Goal: Task Accomplishment & Management: Manage account settings

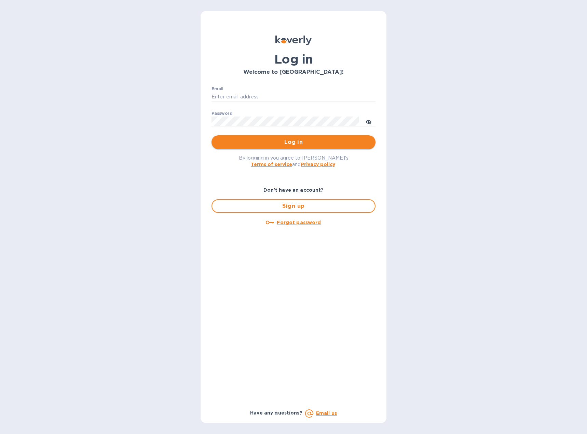
type input "[EMAIL_ADDRESS][DOMAIN_NAME]"
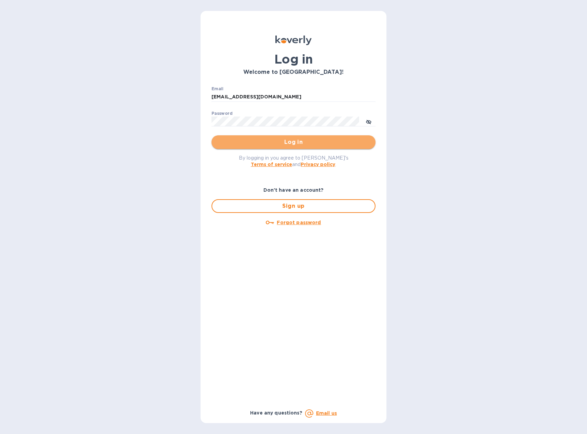
click at [288, 147] on button "Log in" at bounding box center [293, 142] width 164 height 14
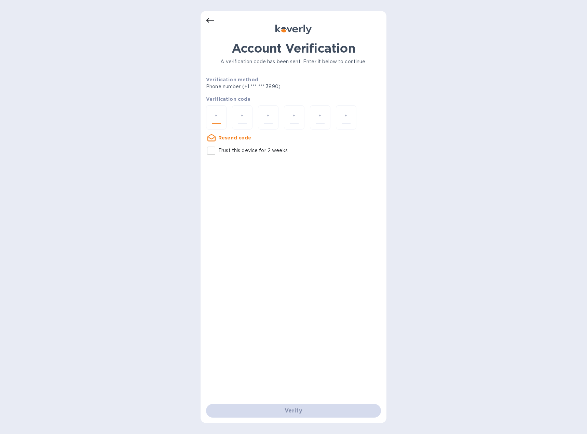
click at [214, 117] on input "number" at bounding box center [216, 117] width 9 height 13
type input "2"
type input "8"
type input "0"
type input "3"
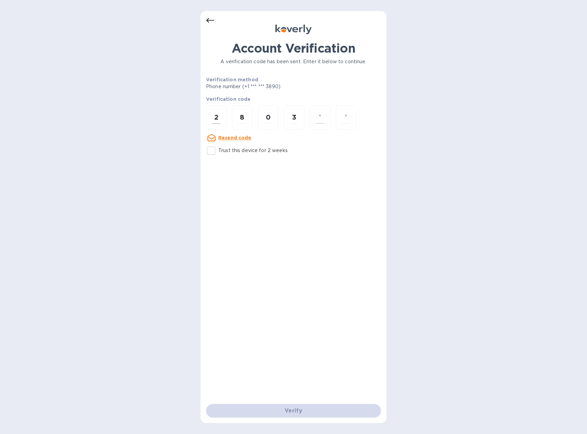
type input "5"
type input "8"
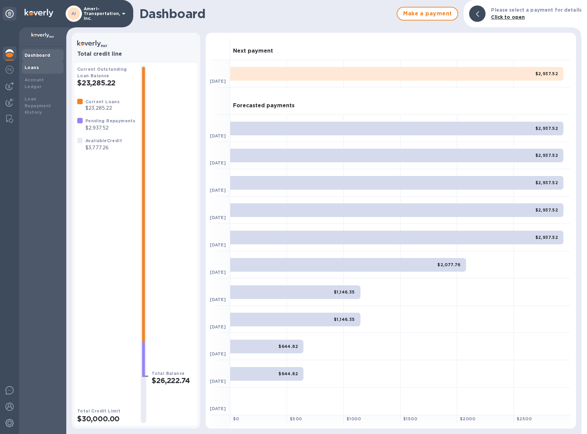
click at [34, 70] on div "Loans" at bounding box center [43, 67] width 36 height 7
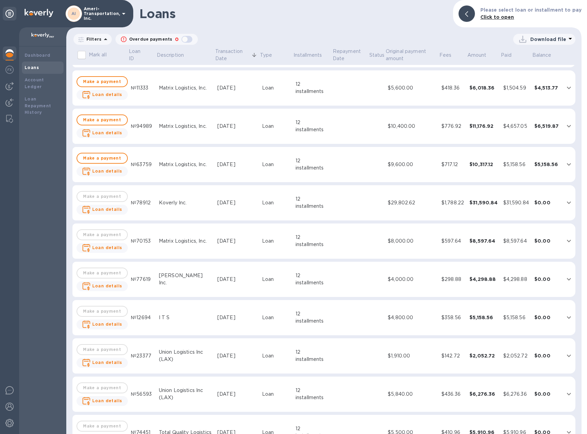
scroll to position [68, 0]
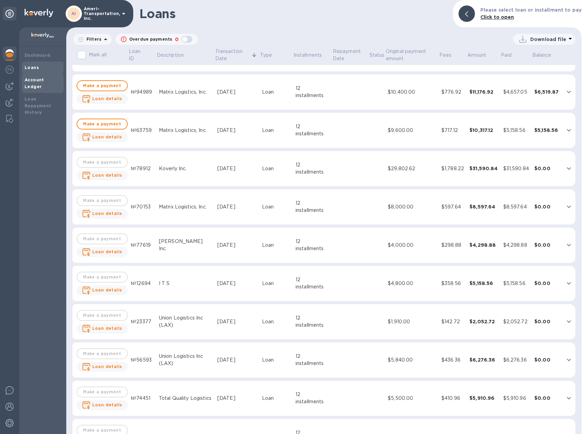
click at [41, 80] on b "Account Ledger" at bounding box center [34, 83] width 19 height 12
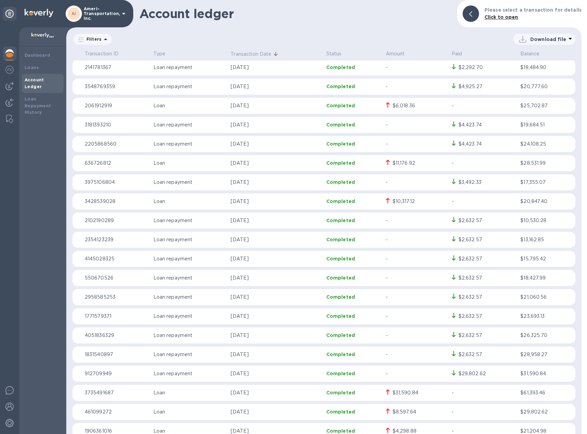
scroll to position [137, 0]
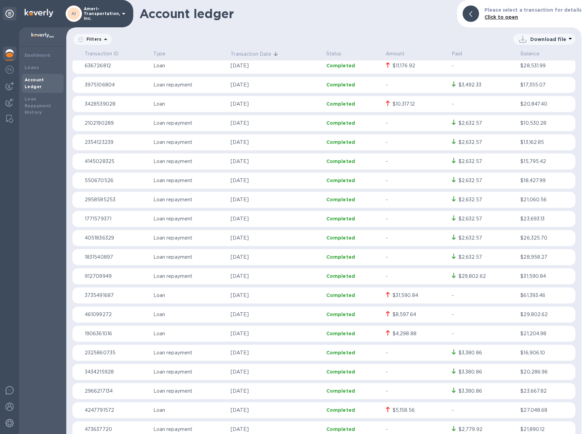
click at [290, 334] on p "May 28, 2025" at bounding box center [276, 333] width 90 height 7
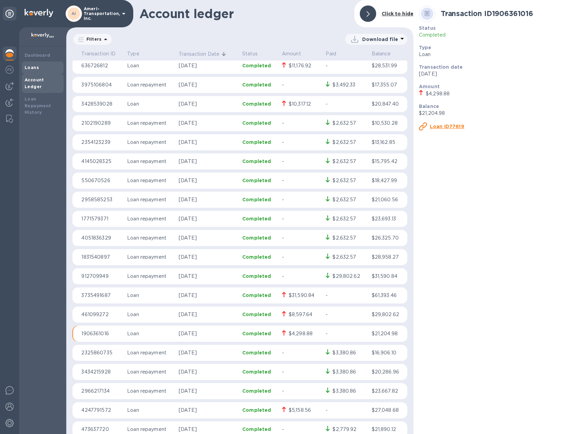
click at [34, 68] on b "Loans" at bounding box center [32, 67] width 14 height 5
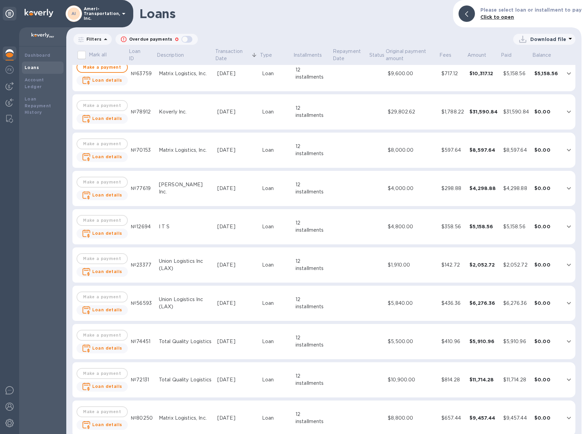
scroll to position [115, 0]
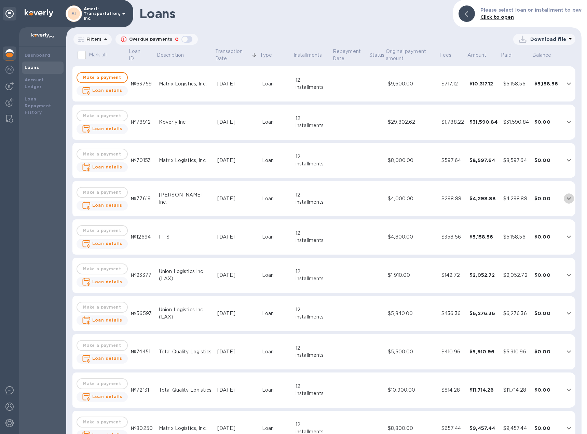
click at [566, 200] on icon "expand row" at bounding box center [569, 198] width 8 height 8
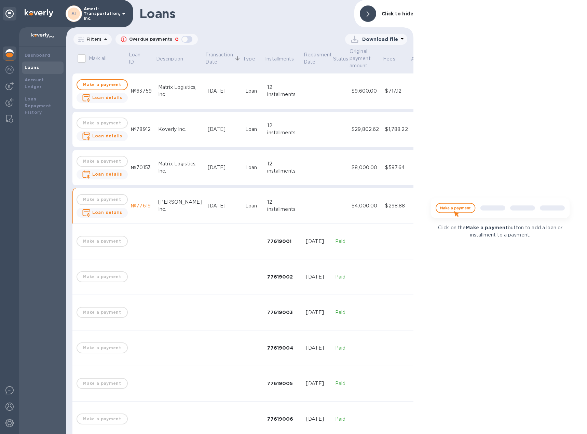
scroll to position [122, 0]
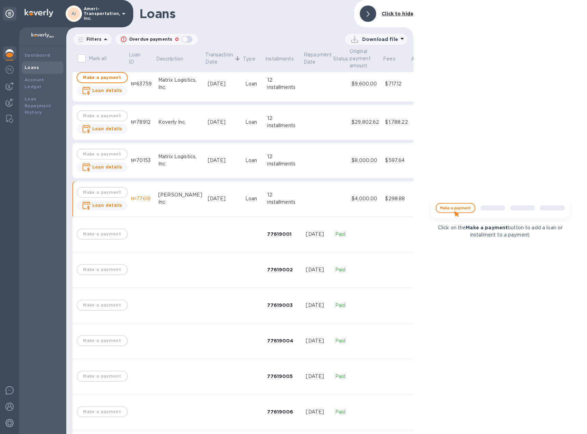
click at [370, 12] on div at bounding box center [368, 13] width 16 height 16
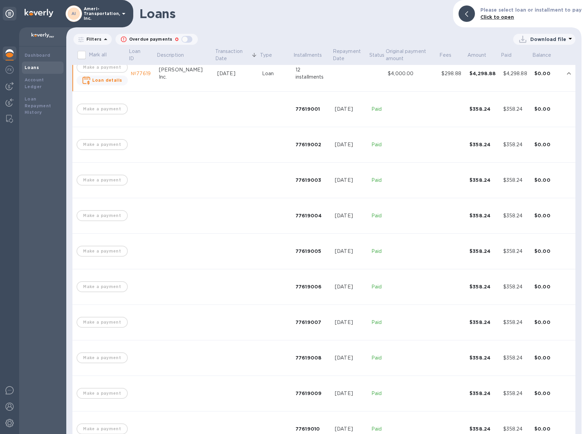
scroll to position [217, 0]
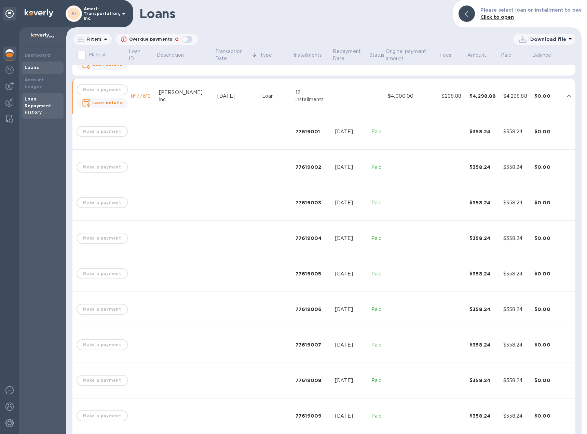
click at [31, 100] on b "Loan Repayment History" at bounding box center [38, 105] width 27 height 19
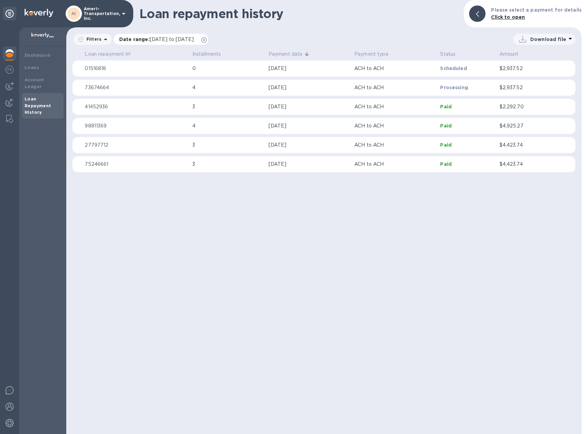
click at [207, 39] on icon at bounding box center [203, 39] width 5 height 5
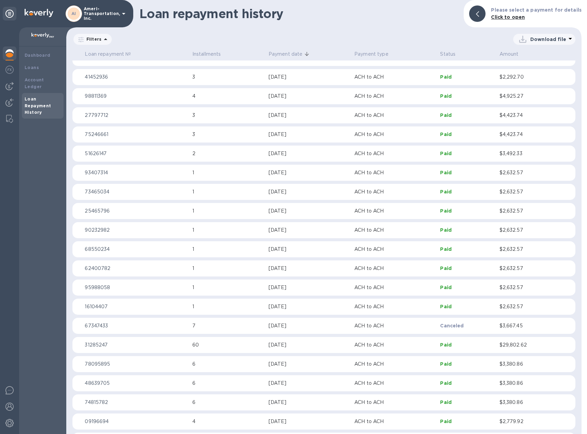
scroll to position [102, 0]
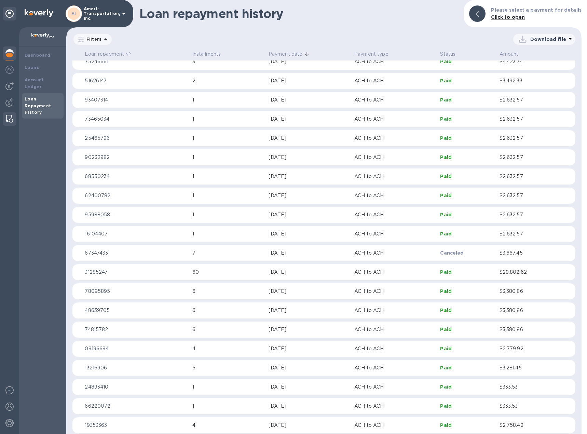
click at [10, 117] on img at bounding box center [9, 119] width 7 height 8
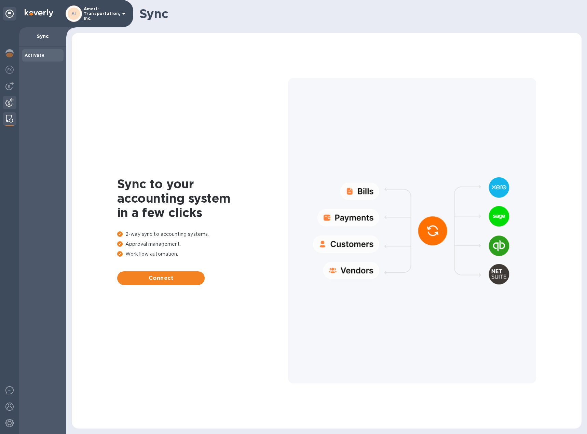
click at [8, 103] on img at bounding box center [9, 102] width 8 height 8
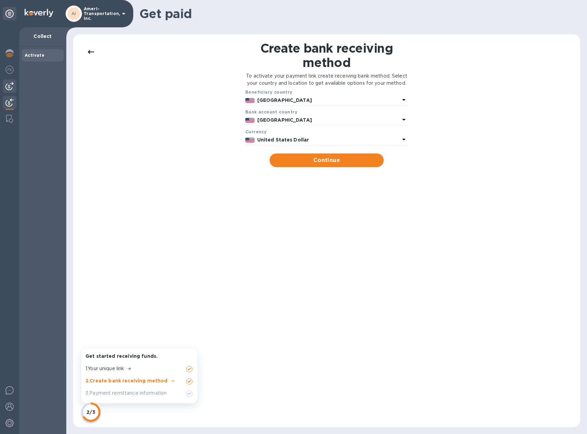
click at [10, 87] on img at bounding box center [9, 86] width 8 height 8
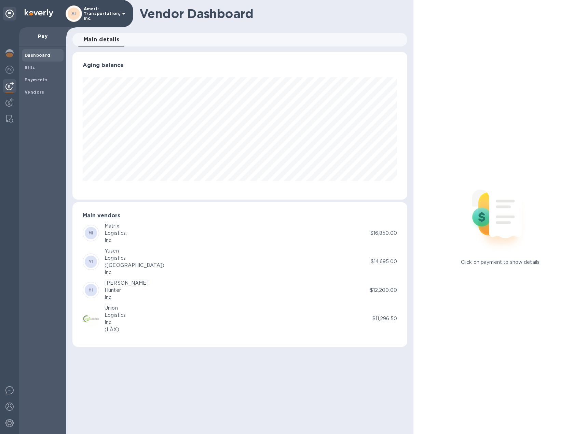
scroll to position [148, 335]
click at [40, 81] on b "Payments" at bounding box center [36, 79] width 23 height 5
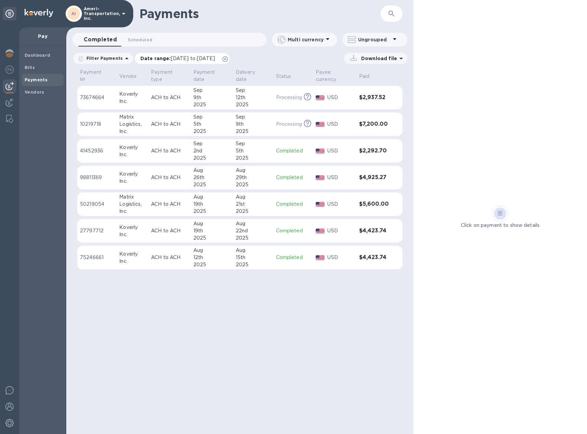
click at [228, 60] on icon at bounding box center [224, 58] width 5 height 5
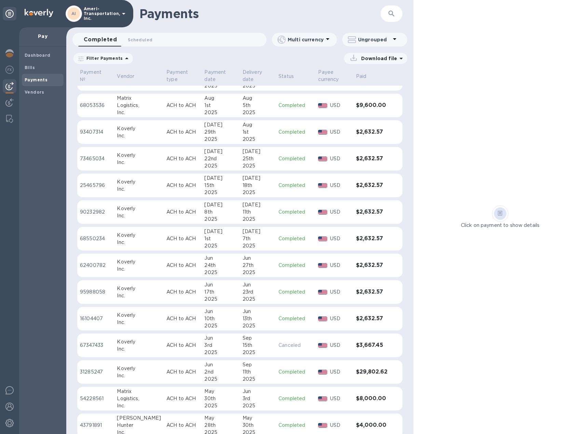
scroll to position [291, 0]
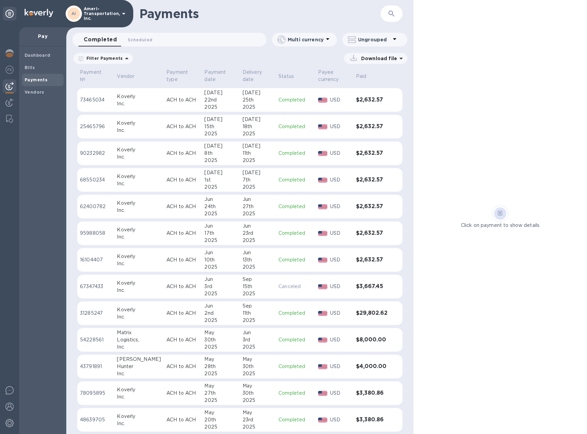
click at [258, 366] on div "30th" at bounding box center [258, 366] width 30 height 7
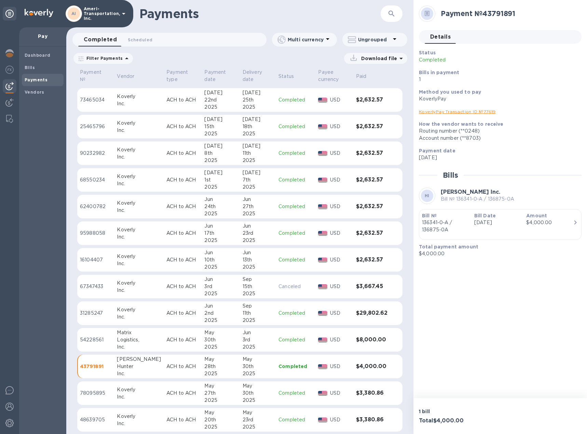
click at [259, 368] on div "30th" at bounding box center [258, 366] width 30 height 7
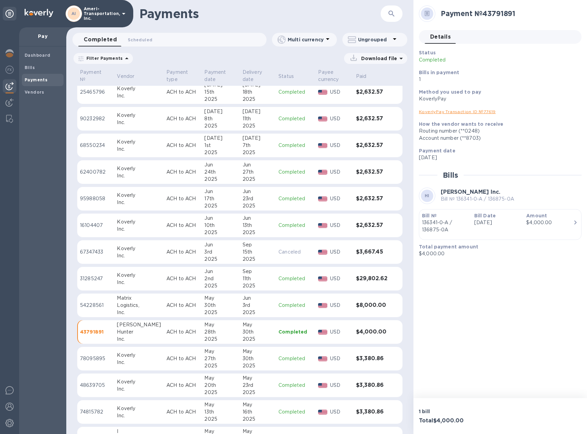
scroll to position [325, 0]
click at [8, 69] on img at bounding box center [9, 70] width 8 height 8
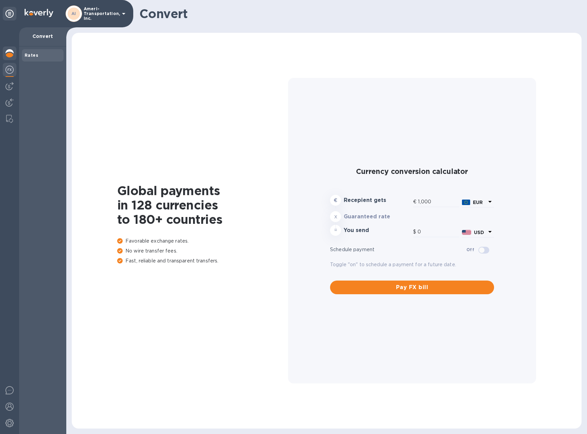
type input "1,177.57"
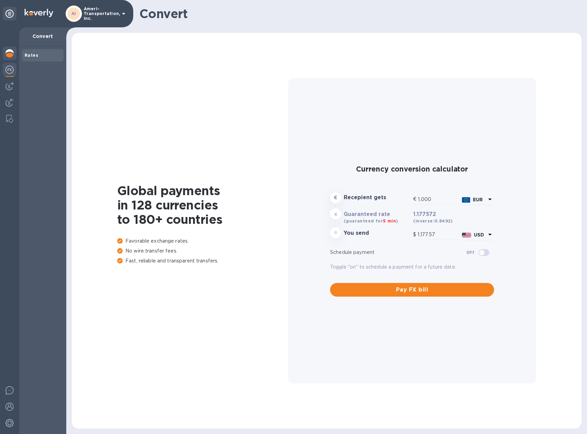
click at [11, 53] on img at bounding box center [9, 53] width 8 height 8
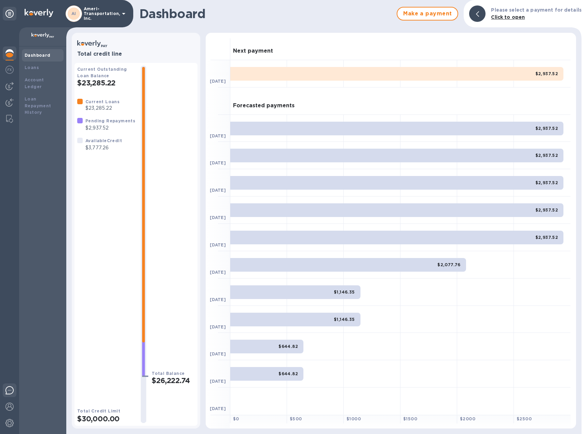
click at [8, 389] on img at bounding box center [9, 390] width 8 height 8
drag, startPoint x: 20, startPoint y: 410, endPoint x: 9, endPoint y: 419, distance: 14.1
click at [9, 419] on div "Dashboard Loans Account Ledger Loan Repayment History" at bounding box center [33, 230] width 66 height 406
click at [9, 419] on img at bounding box center [9, 423] width 8 height 8
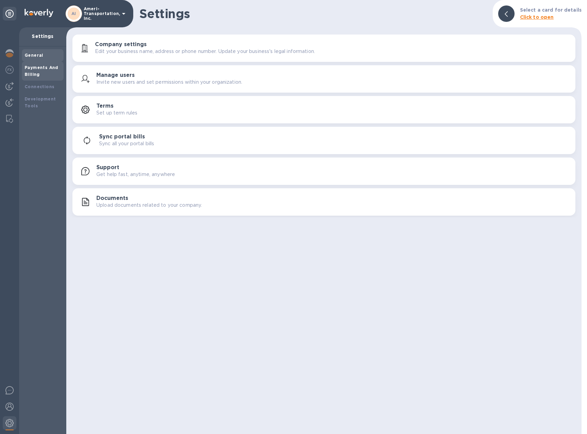
click at [47, 71] on div "Payments And Billing" at bounding box center [43, 71] width 36 height 14
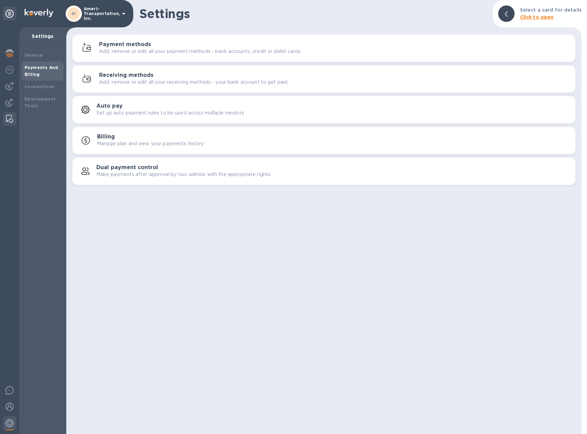
click at [9, 118] on img at bounding box center [9, 119] width 7 height 8
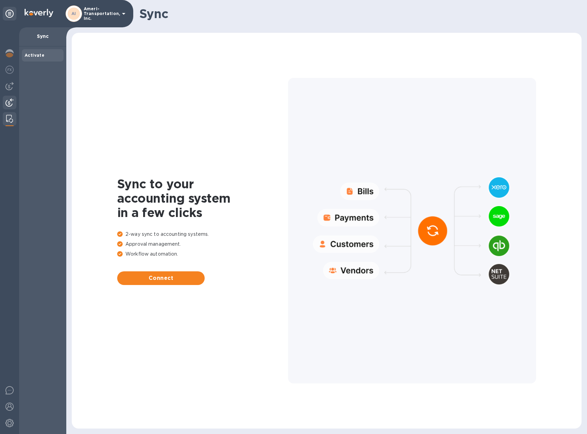
click at [9, 102] on img at bounding box center [9, 102] width 8 height 8
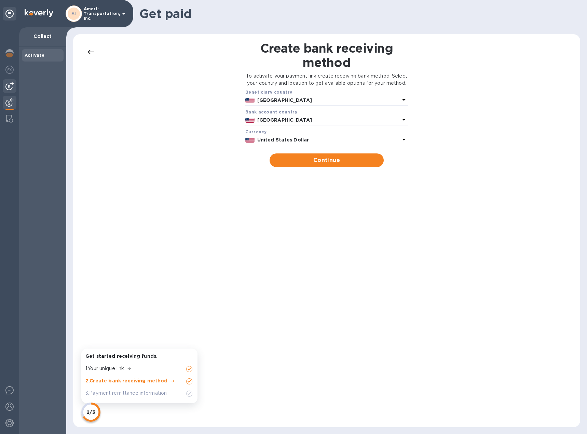
click at [8, 86] on img at bounding box center [9, 86] width 8 height 8
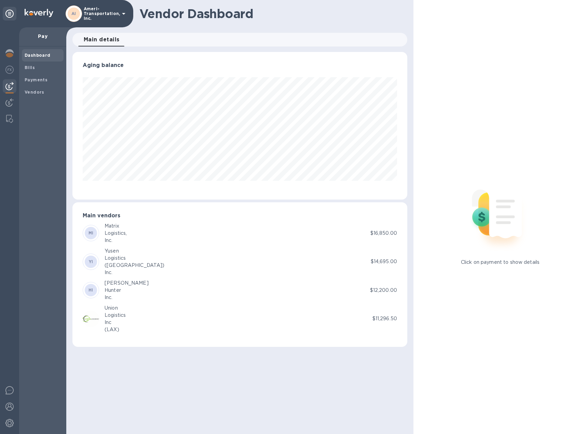
scroll to position [148, 335]
click at [9, 70] on img at bounding box center [9, 70] width 8 height 8
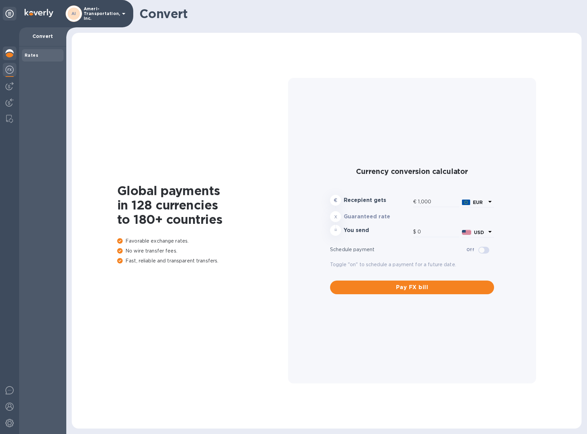
type input "1,177.57"
click at [11, 51] on img at bounding box center [9, 53] width 8 height 8
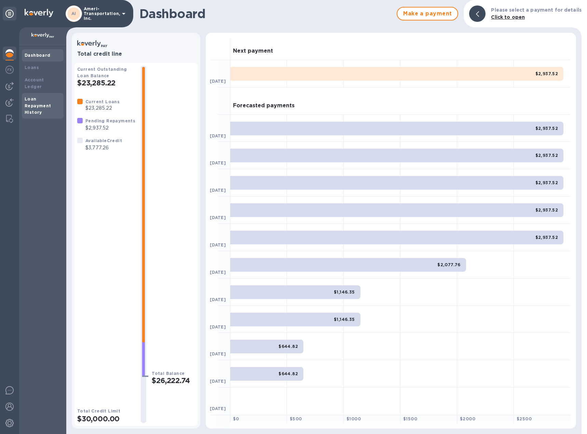
click at [35, 97] on b "Loan Repayment History" at bounding box center [38, 105] width 27 height 19
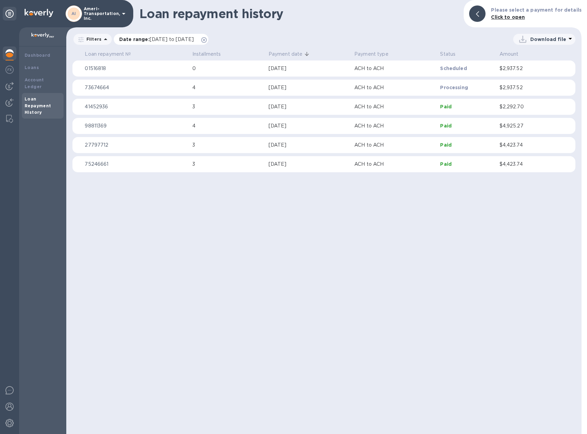
click at [207, 40] on icon at bounding box center [203, 39] width 5 height 5
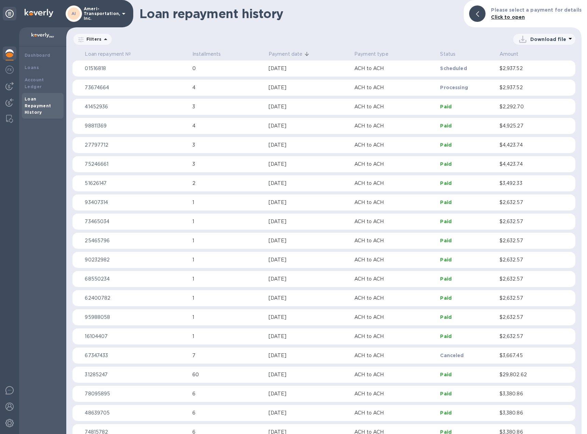
scroll to position [102, 0]
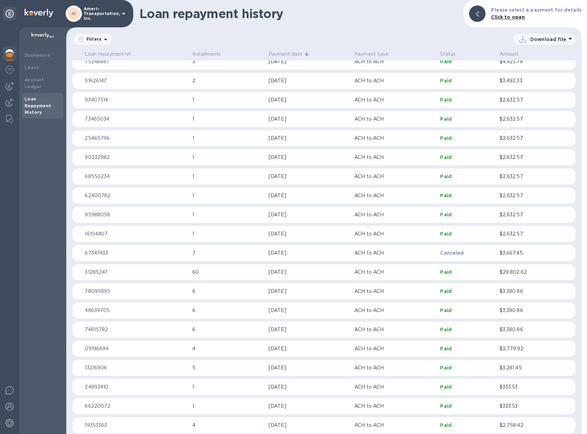
click at [230, 288] on p "6" at bounding box center [227, 291] width 71 height 7
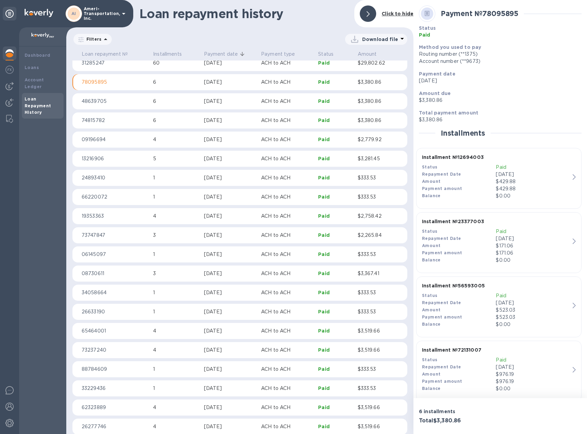
scroll to position [321, 0]
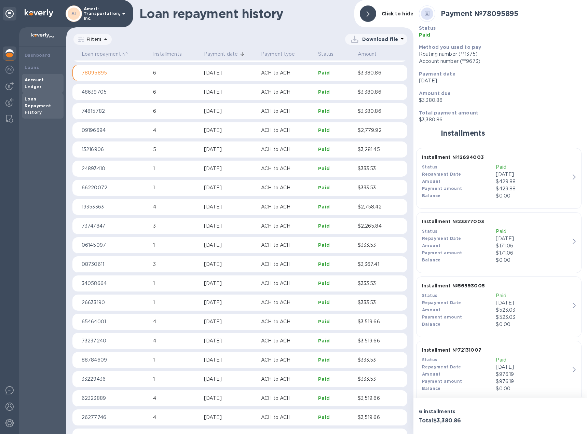
click at [36, 79] on b "Account Ledger" at bounding box center [34, 83] width 19 height 12
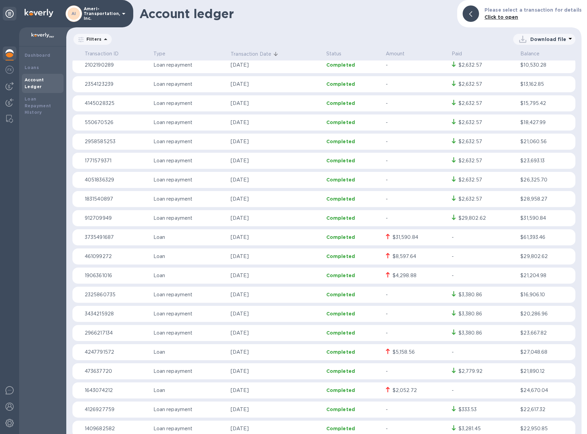
scroll to position [273, 0]
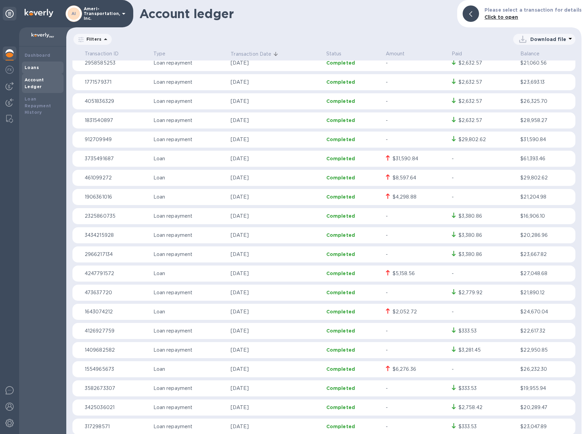
click at [36, 68] on b "Loans" at bounding box center [32, 67] width 14 height 5
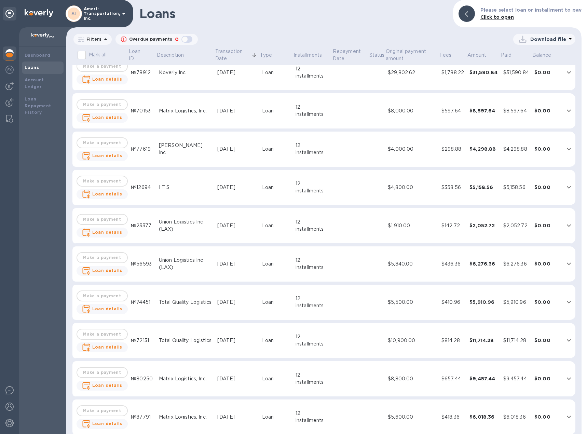
scroll to position [115, 0]
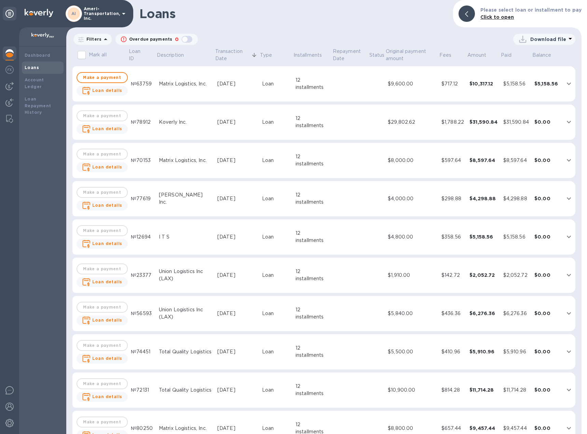
click at [10, 56] on img at bounding box center [9, 53] width 8 height 8
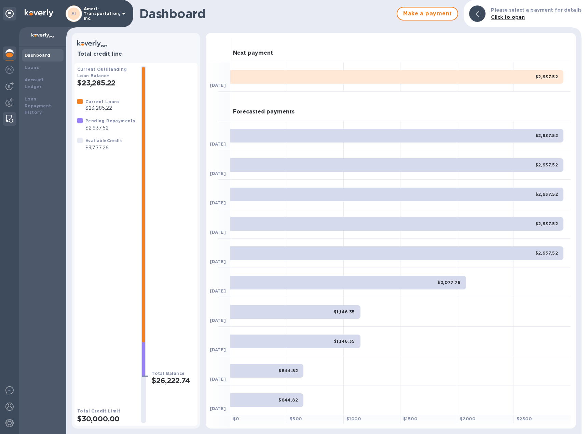
click at [10, 117] on img at bounding box center [9, 119] width 7 height 8
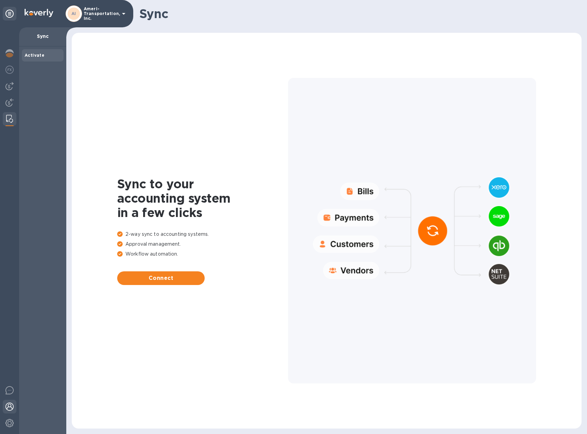
click at [8, 408] on img at bounding box center [9, 406] width 8 height 8
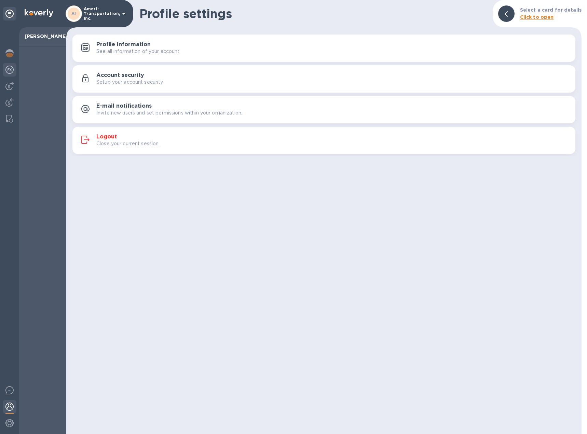
click at [8, 69] on img at bounding box center [9, 70] width 8 height 8
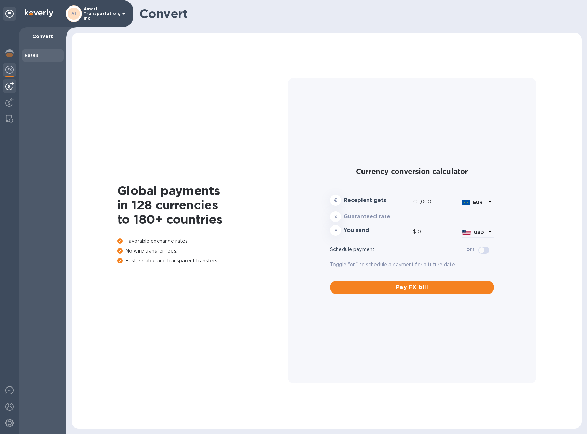
click at [8, 85] on img at bounding box center [9, 86] width 8 height 8
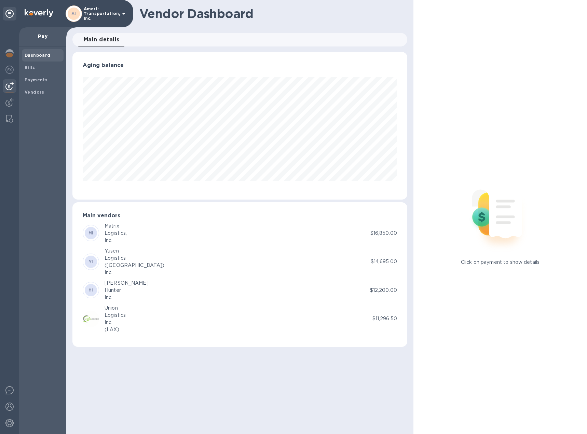
scroll to position [148, 335]
click at [41, 80] on b "Payments" at bounding box center [36, 79] width 23 height 5
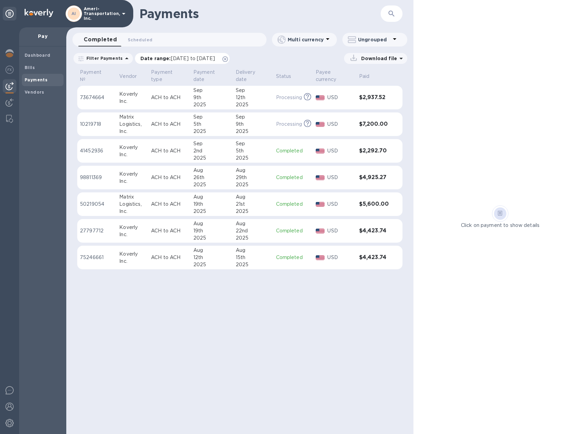
click at [230, 60] on div "Date range : 08/09/2025 to 09/10/2025" at bounding box center [182, 58] width 95 height 11
click at [228, 59] on icon at bounding box center [224, 58] width 5 height 5
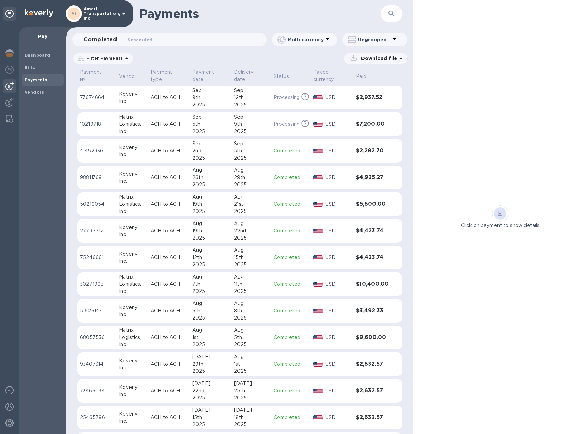
click at [110, 58] on p "Filter Payments" at bounding box center [103, 58] width 39 height 6
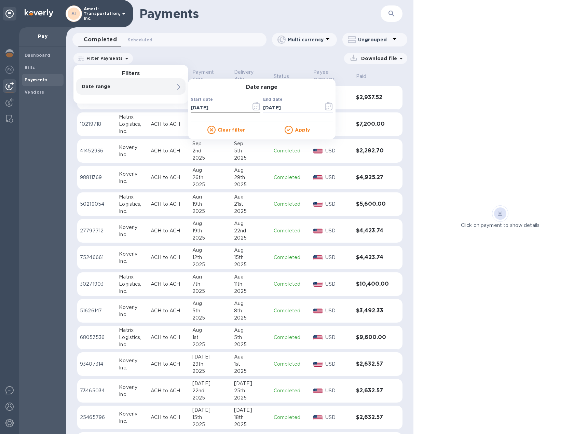
click at [257, 106] on icon "button" at bounding box center [256, 106] width 8 height 8
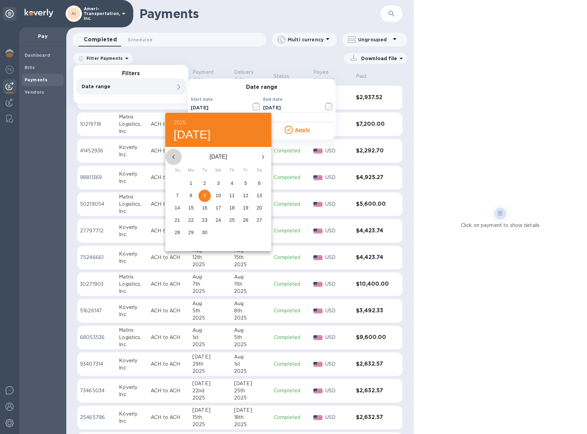
click at [174, 158] on icon "button" at bounding box center [173, 157] width 2 height 4
click at [175, 160] on icon "button" at bounding box center [173, 157] width 8 height 8
click at [177, 184] on p "1" at bounding box center [177, 183] width 3 height 7
type input "06/01/2025"
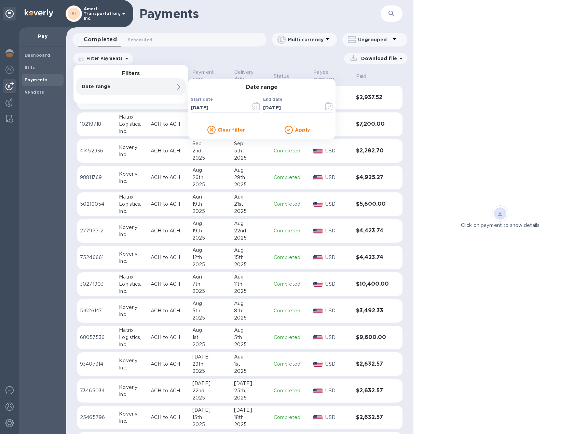
click at [306, 128] on u "Apply" at bounding box center [302, 129] width 15 height 5
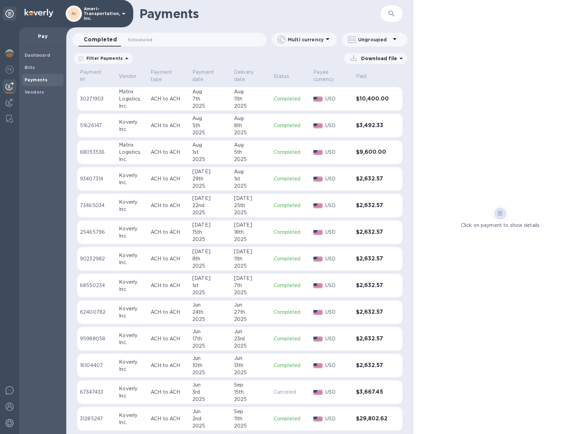
scroll to position [188, 0]
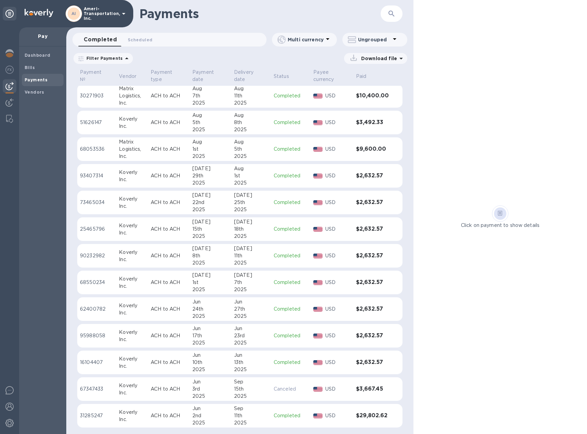
click at [386, 57] on p "Download file" at bounding box center [377, 58] width 39 height 7
click at [307, 88] on p "XLSX file" at bounding box center [304, 88] width 23 height 7
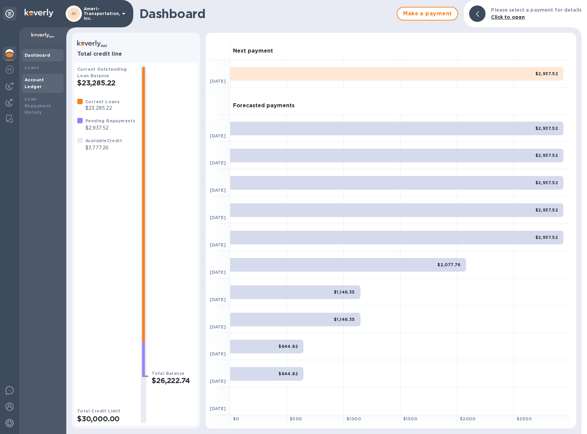
click at [41, 78] on b "Account Ledger" at bounding box center [34, 83] width 19 height 12
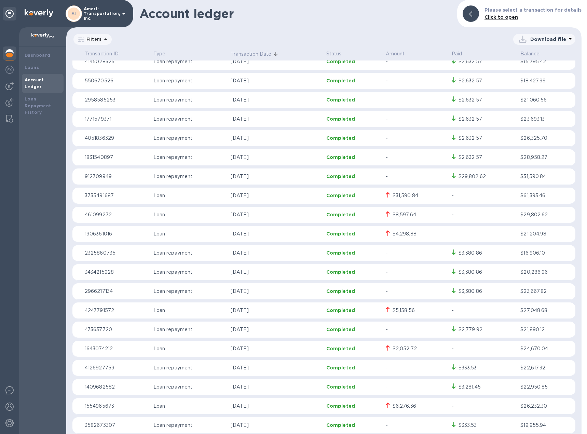
scroll to position [239, 0]
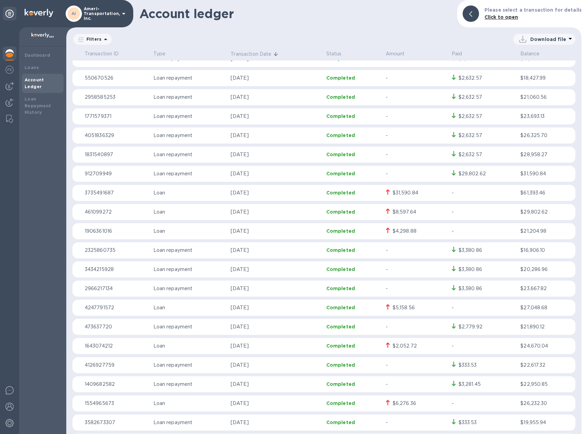
click at [135, 248] on p "2325860735" at bounding box center [116, 250] width 63 height 7
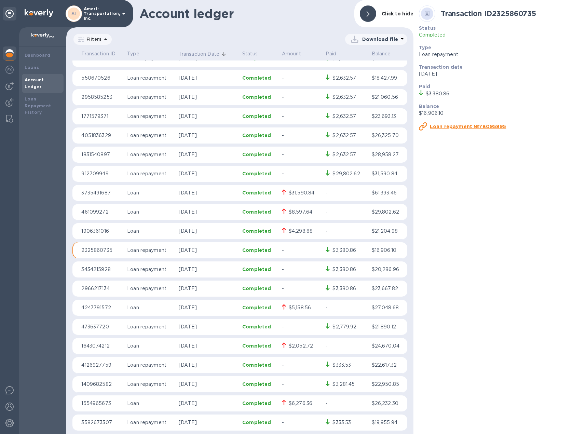
scroll to position [239, 0]
click at [29, 67] on b "Loans" at bounding box center [32, 67] width 14 height 5
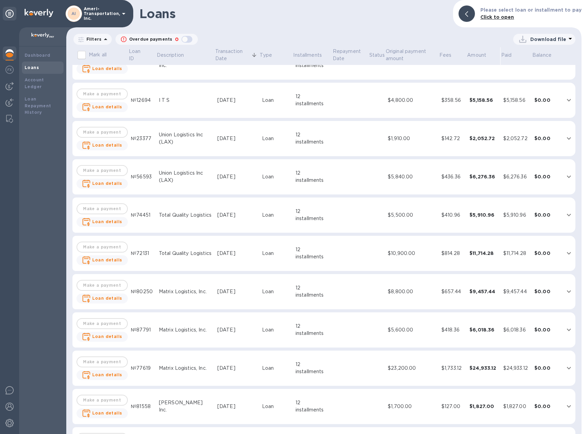
scroll to position [286, 0]
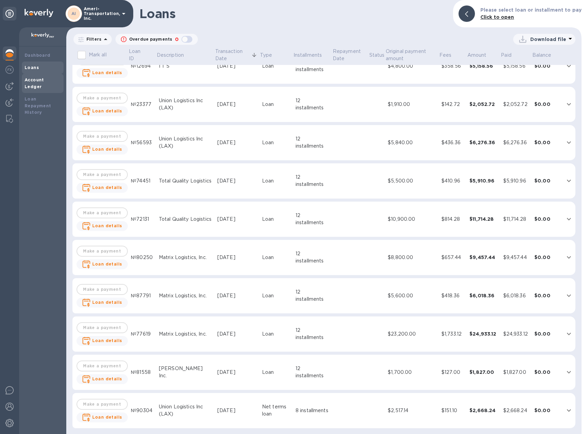
click at [44, 80] on b "Account Ledger" at bounding box center [34, 83] width 19 height 12
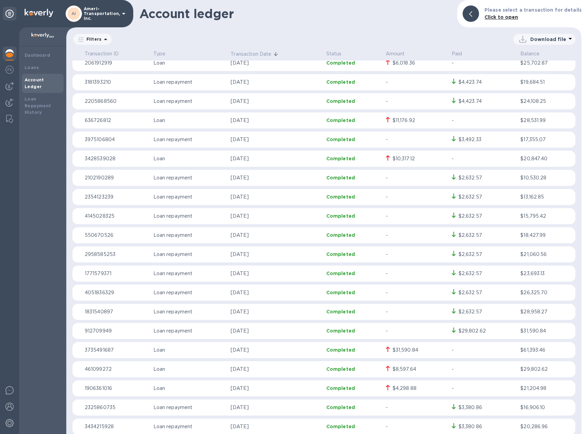
scroll to position [102, 0]
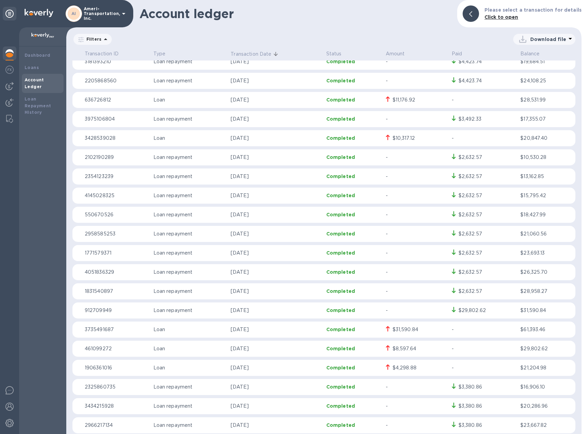
click at [503, 231] on div "$2,632.57" at bounding box center [484, 234] width 64 height 8
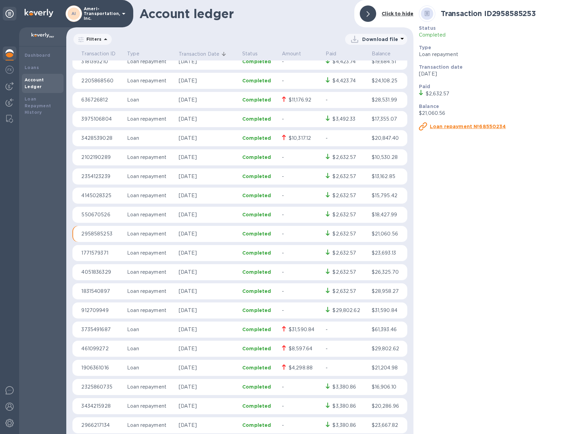
scroll to position [102, 0]
click at [224, 328] on p "Jun 2, 2025" at bounding box center [208, 329] width 58 height 7
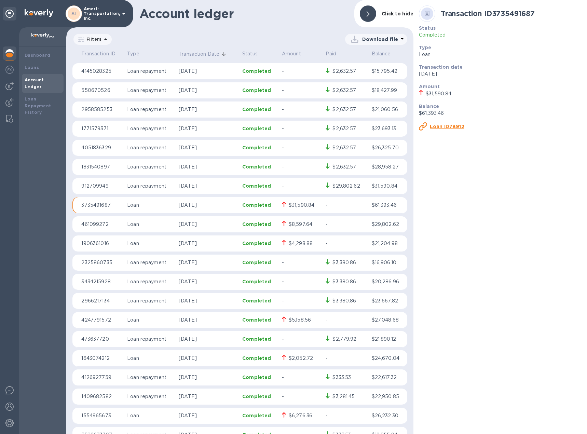
scroll to position [239, 0]
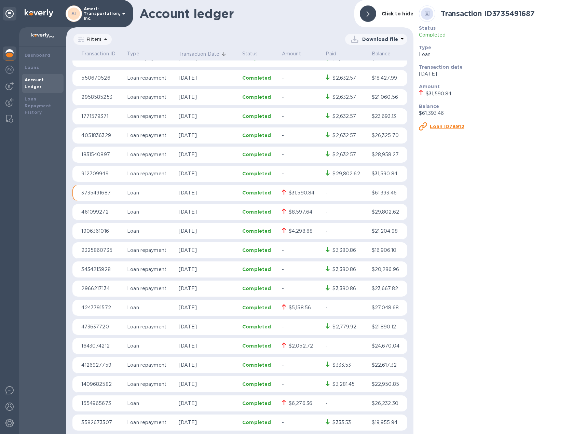
click at [158, 308] on p "Loan" at bounding box center [150, 307] width 46 height 7
click at [445, 128] on u "Loan ID12694" at bounding box center [447, 126] width 35 height 5
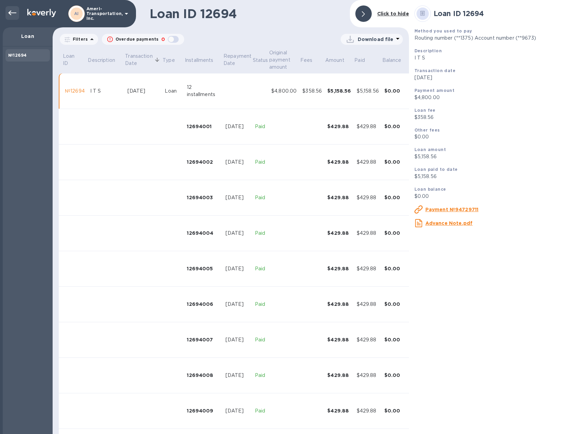
click at [11, 11] on icon at bounding box center [12, 13] width 8 height 5
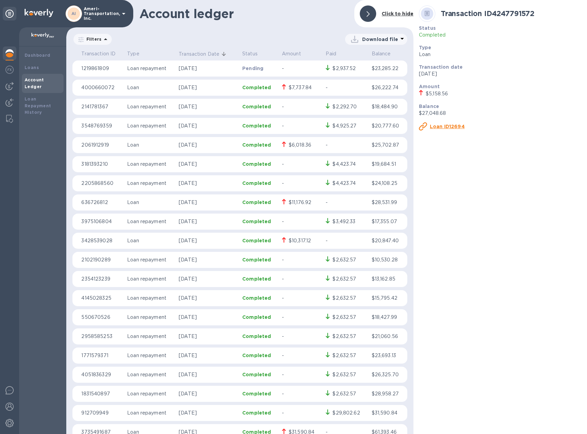
click at [385, 41] on p "Download file" at bounding box center [380, 39] width 36 height 7
click at [371, 57] on li "XLSX file" at bounding box center [376, 55] width 46 height 19
click at [37, 105] on b "Loan Repayment History" at bounding box center [38, 105] width 27 height 19
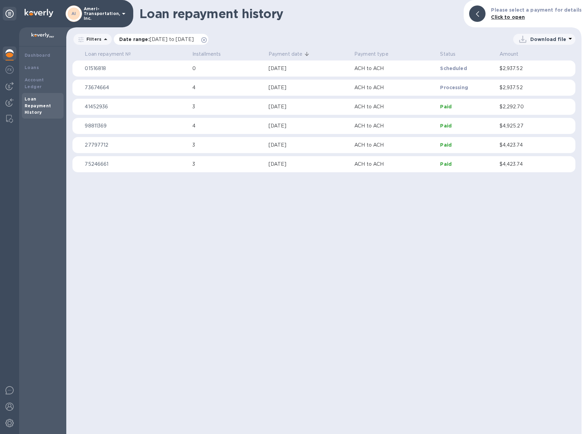
click at [207, 39] on icon at bounding box center [203, 39] width 5 height 5
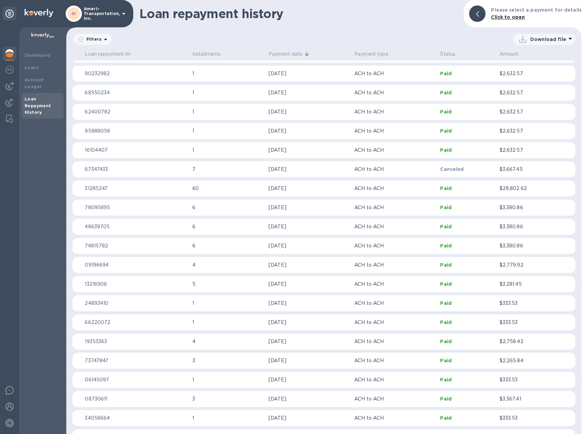
scroll to position [50, 0]
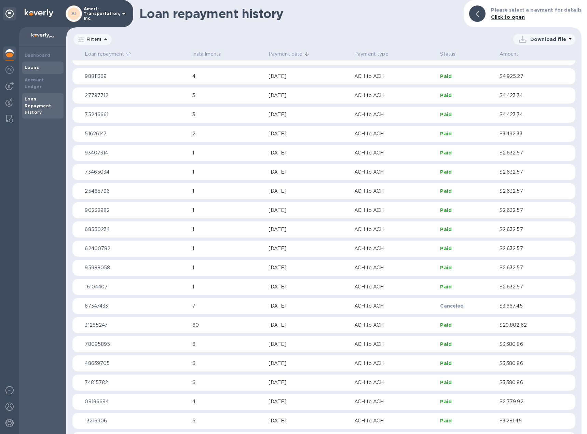
click at [40, 67] on div "Loans" at bounding box center [43, 67] width 36 height 7
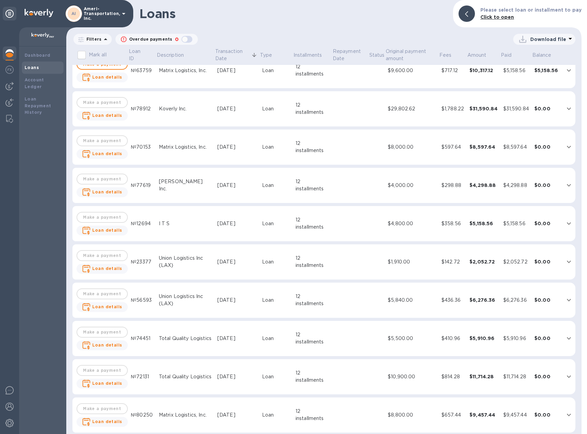
scroll to position [137, 0]
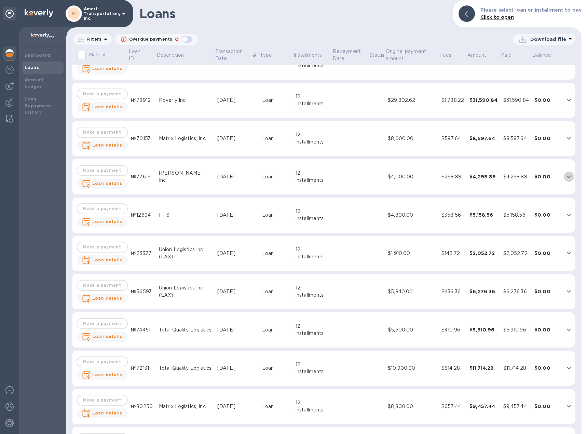
click at [565, 176] on icon "expand row" at bounding box center [569, 176] width 8 height 8
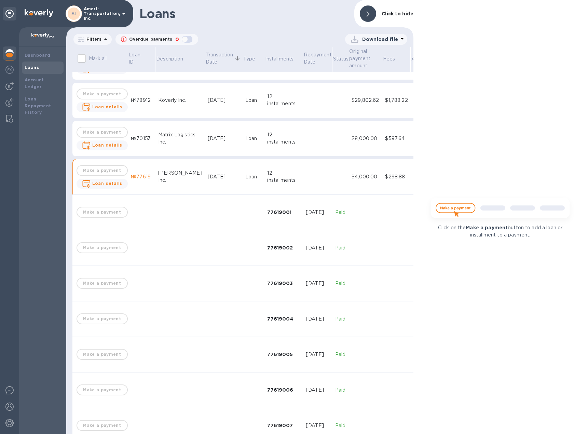
click at [370, 16] on span at bounding box center [368, 14] width 3 height 6
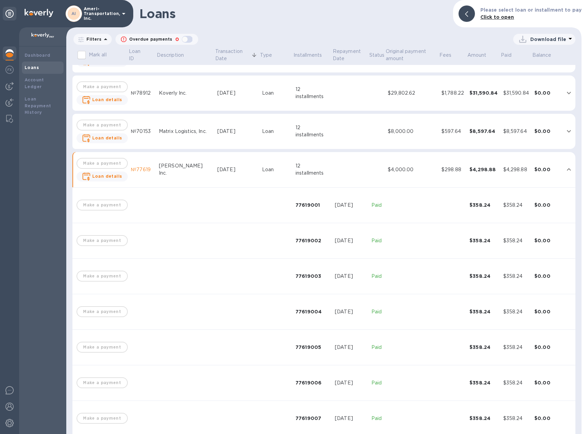
scroll to position [137, 0]
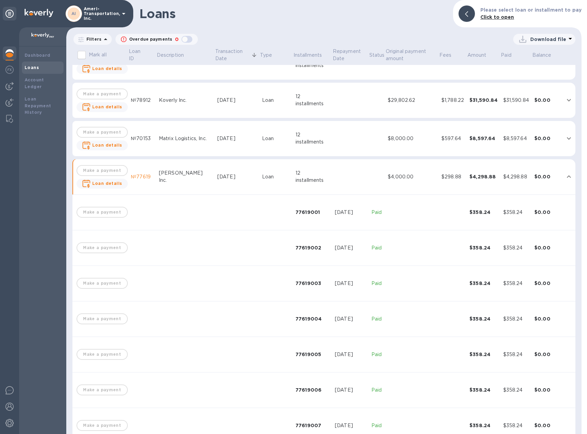
click at [565, 175] on icon "expand row" at bounding box center [569, 176] width 8 height 8
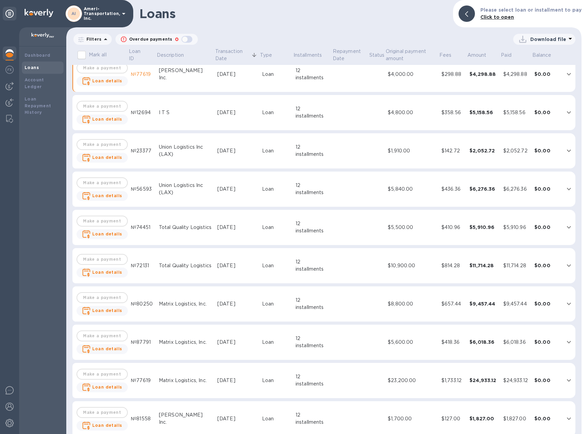
scroll to position [286, 0]
